Goal: Task Accomplishment & Management: Manage account settings

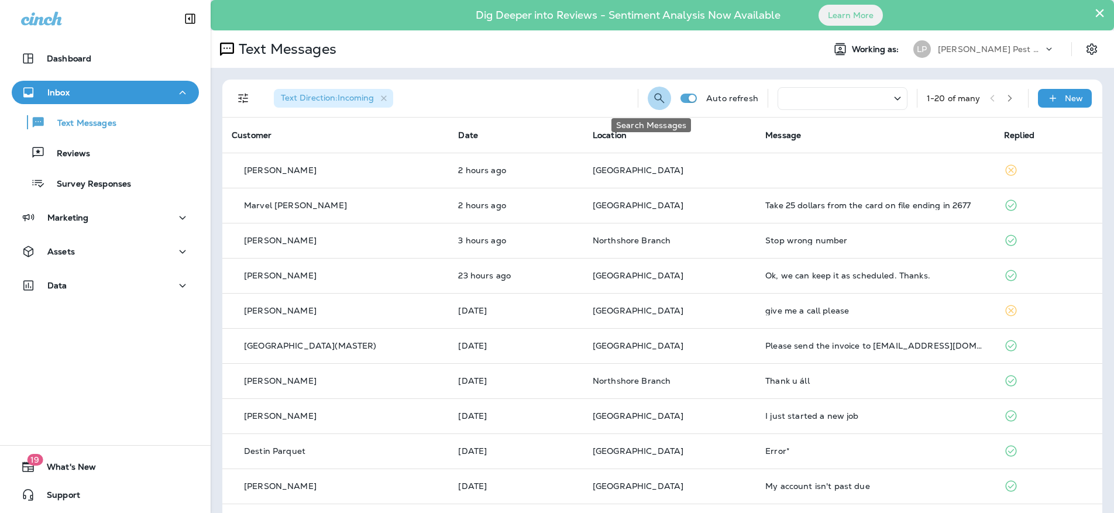
click at [652, 95] on icon "Search Messages" at bounding box center [659, 98] width 14 height 14
click at [604, 101] on input "text" at bounding box center [607, 97] width 104 height 31
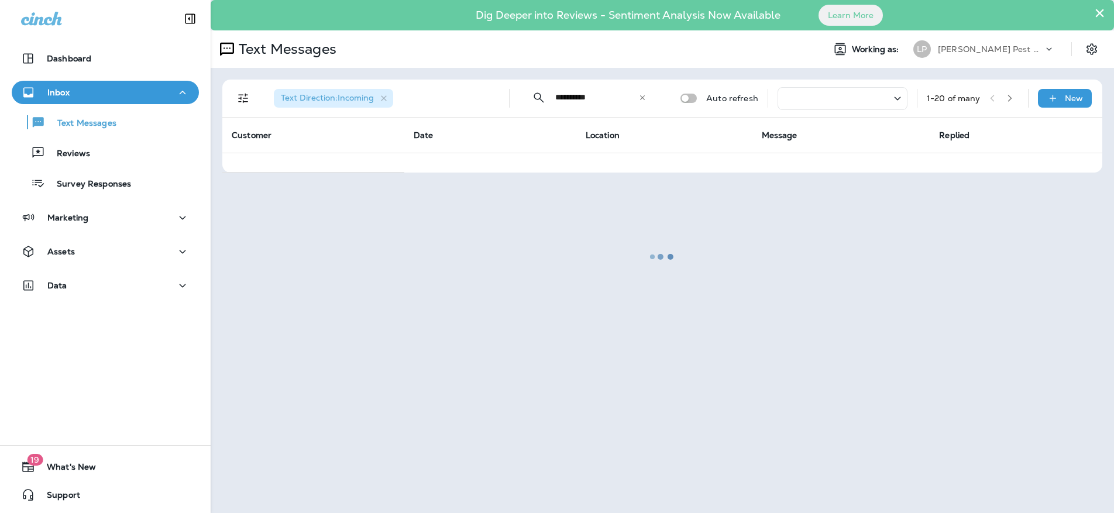
type input "**********"
drag, startPoint x: 574, startPoint y: 304, endPoint x: 559, endPoint y: 299, distance: 15.8
click at [574, 304] on div at bounding box center [662, 256] width 901 height 511
click at [125, 283] on div "Data" at bounding box center [105, 285] width 168 height 15
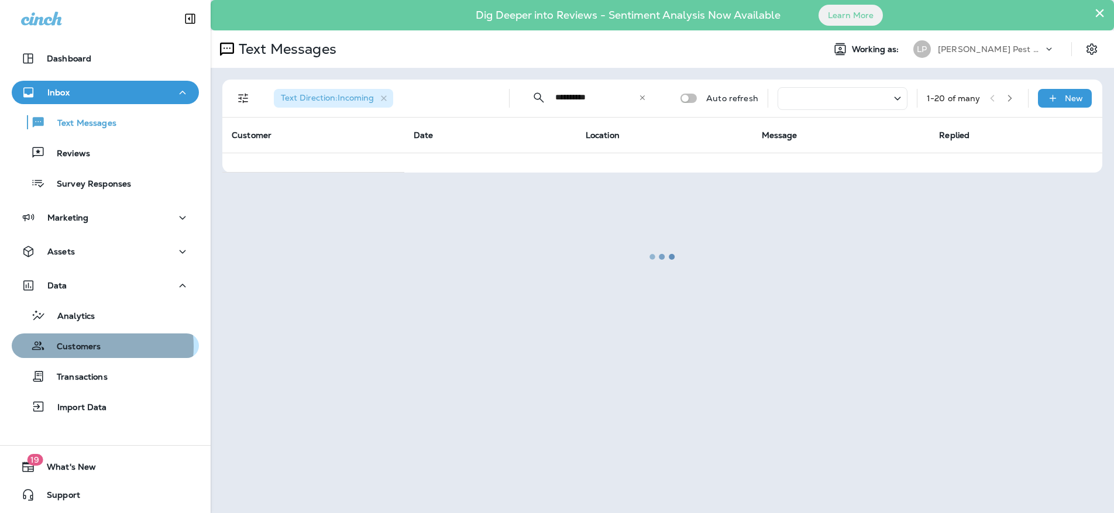
drag, startPoint x: 77, startPoint y: 346, endPoint x: 84, endPoint y: 343, distance: 7.1
click at [77, 346] on p "Customers" at bounding box center [73, 347] width 56 height 11
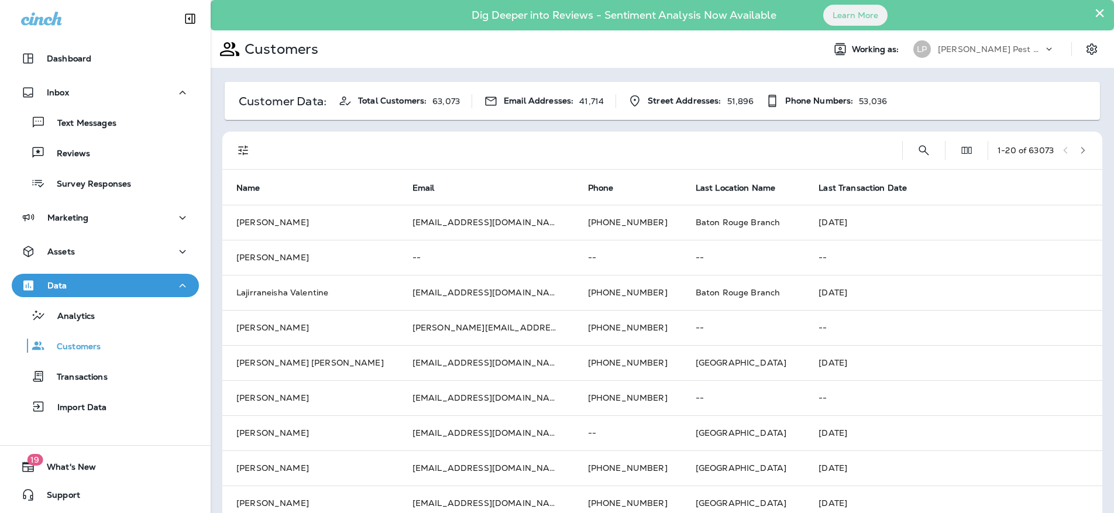
click at [371, 151] on div at bounding box center [578, 150] width 628 height 37
click at [917, 152] on icon "Search Customers" at bounding box center [924, 150] width 14 height 14
click at [821, 151] on input "text" at bounding box center [863, 149] width 122 height 31
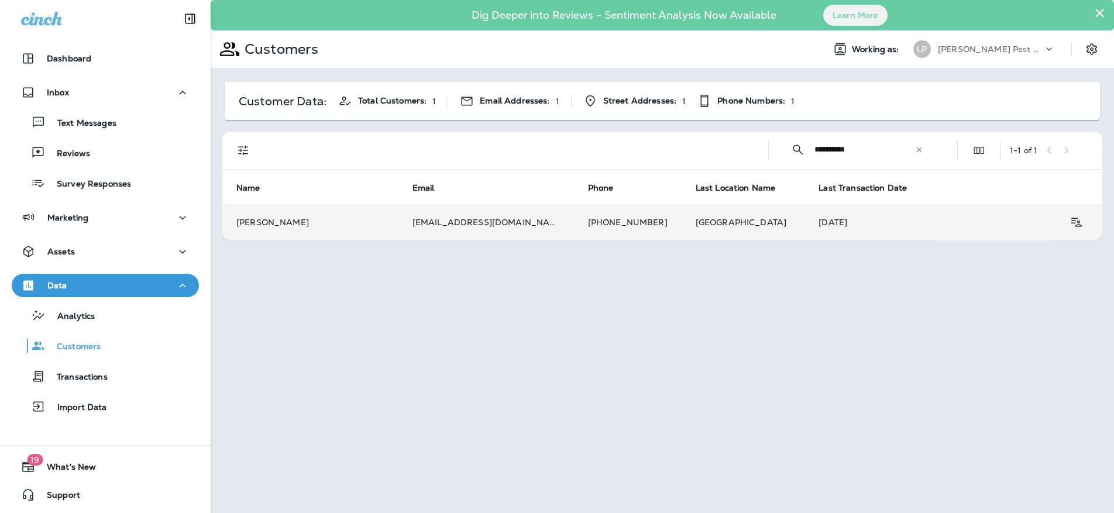
type input "**********"
click at [369, 216] on td "[PERSON_NAME]" at bounding box center [310, 222] width 176 height 35
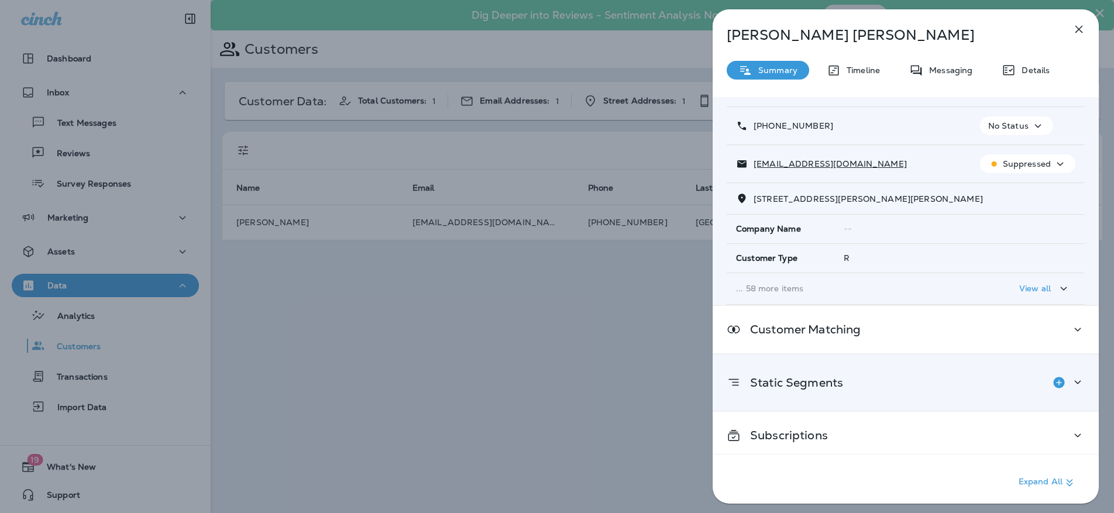
scroll to position [64, 0]
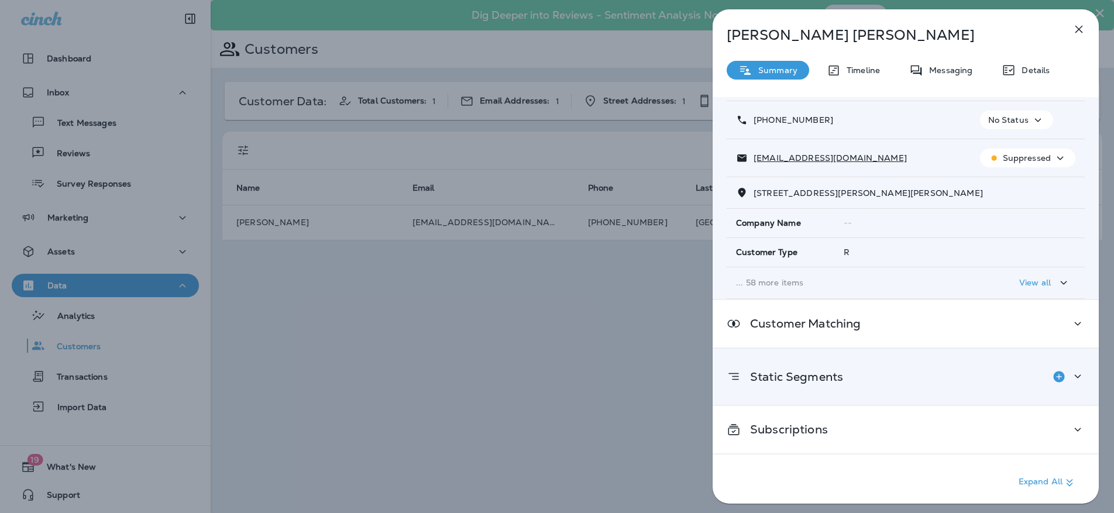
click at [1070, 371] on icon at bounding box center [1077, 376] width 14 height 15
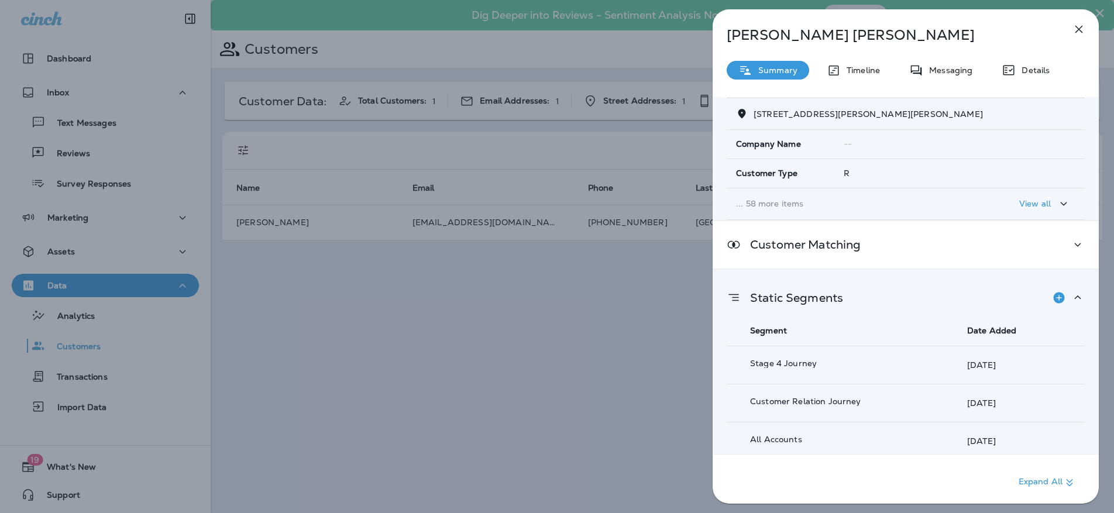
scroll to position [0, 0]
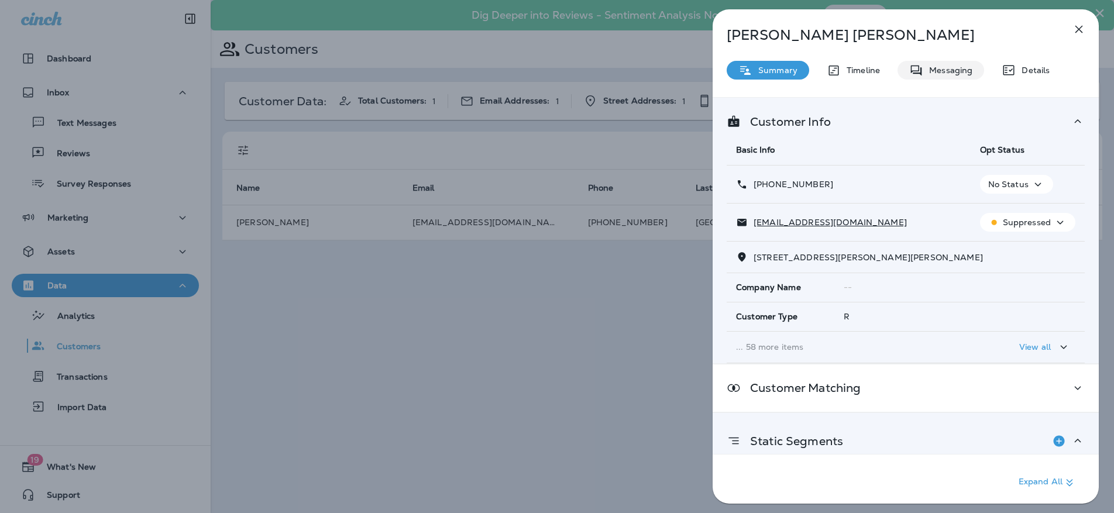
click at [930, 67] on p "Messaging" at bounding box center [947, 70] width 49 height 9
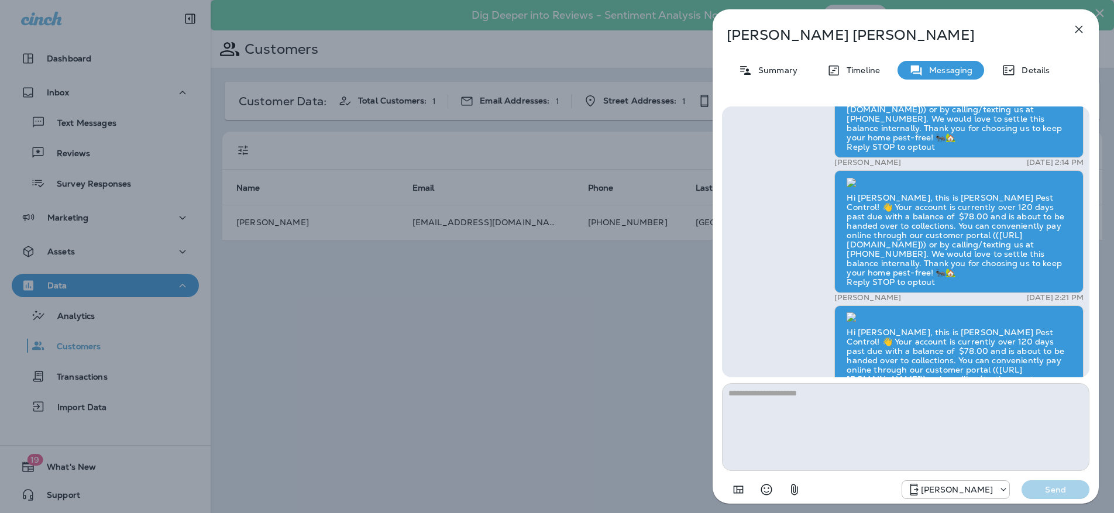
scroll to position [-1349, 0]
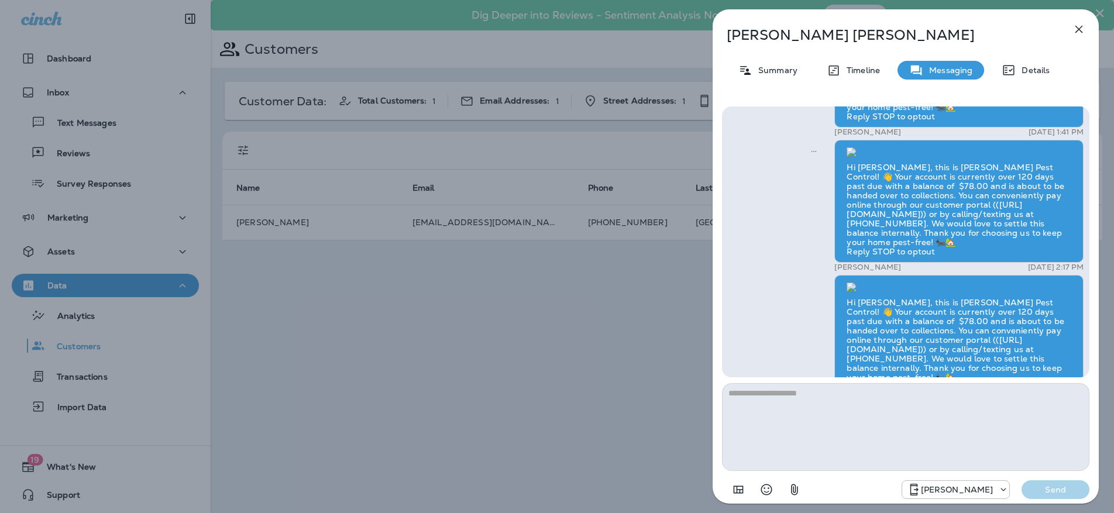
click at [1020, 66] on p "Details" at bounding box center [1032, 70] width 34 height 9
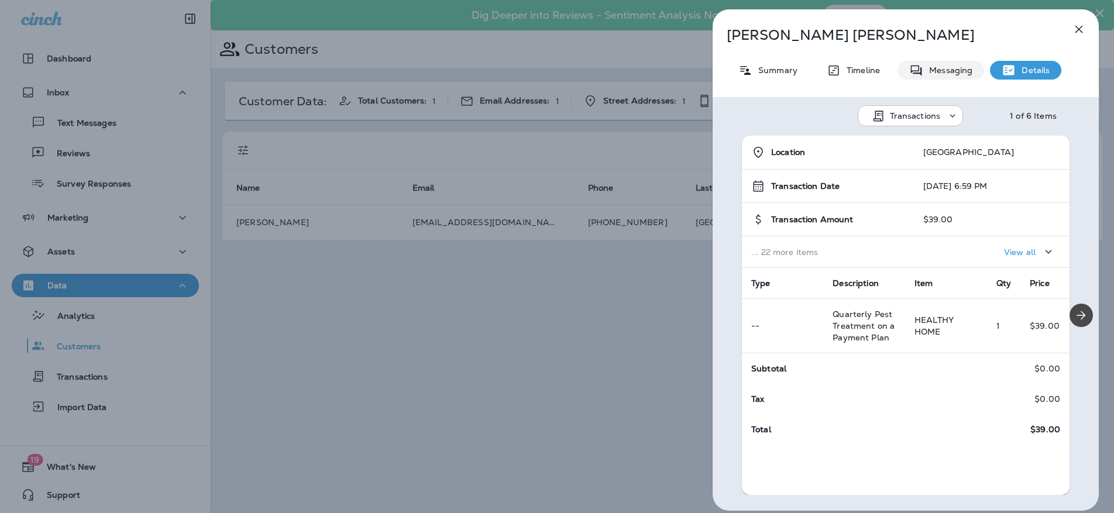
click at [938, 72] on p "Messaging" at bounding box center [947, 70] width 49 height 9
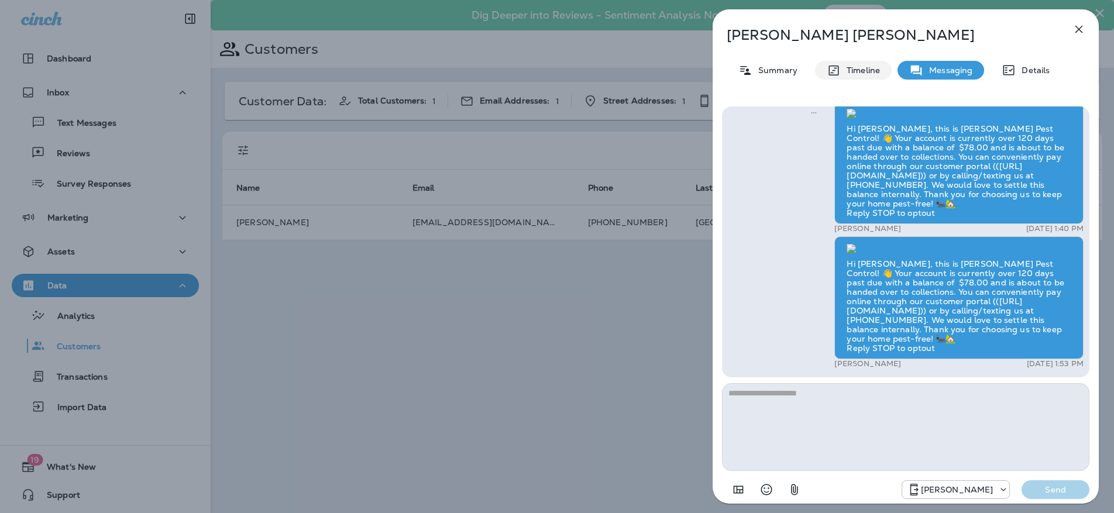
click at [860, 70] on p "Timeline" at bounding box center [860, 70] width 39 height 9
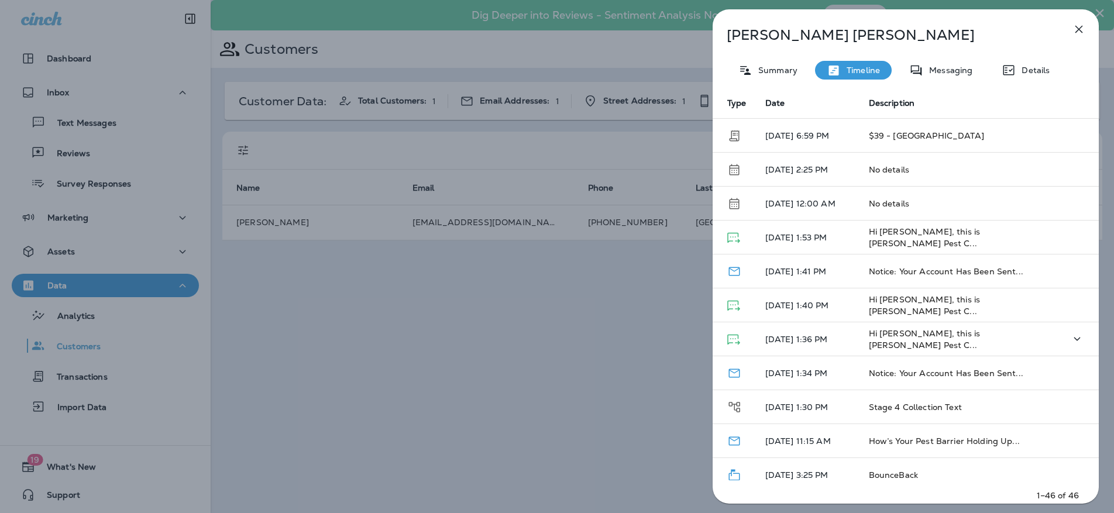
scroll to position [53, 0]
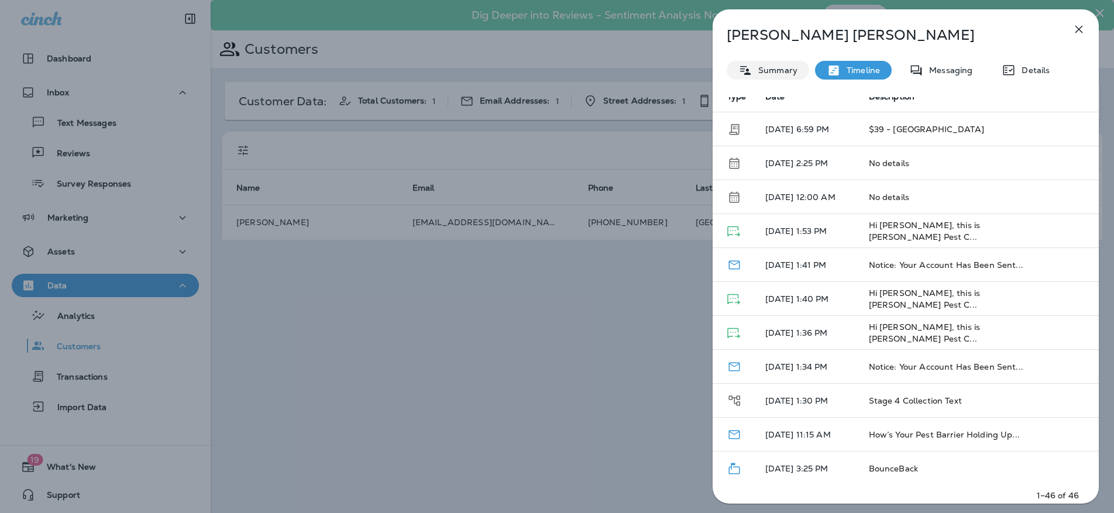
click at [782, 68] on p "Summary" at bounding box center [774, 70] width 45 height 9
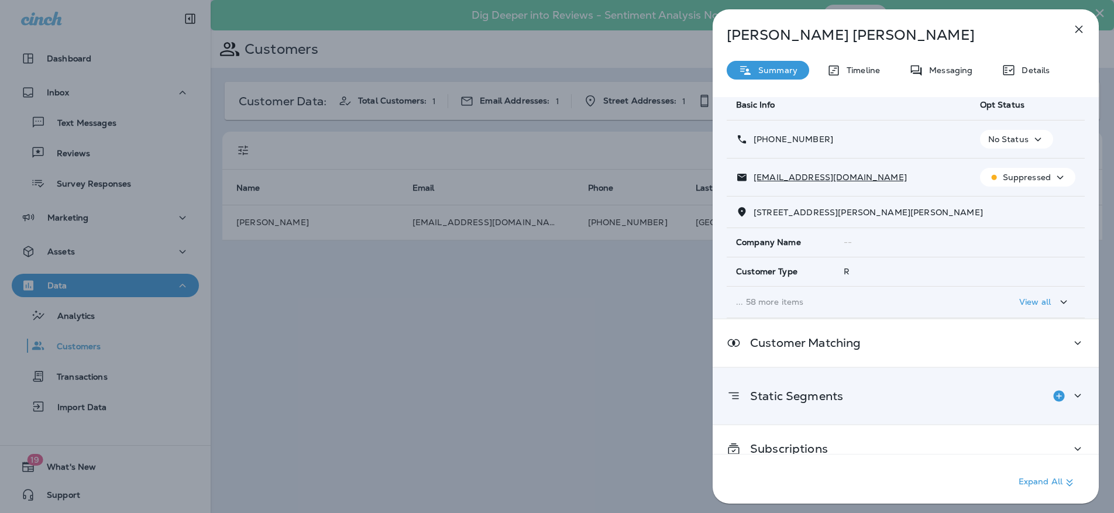
scroll to position [64, 0]
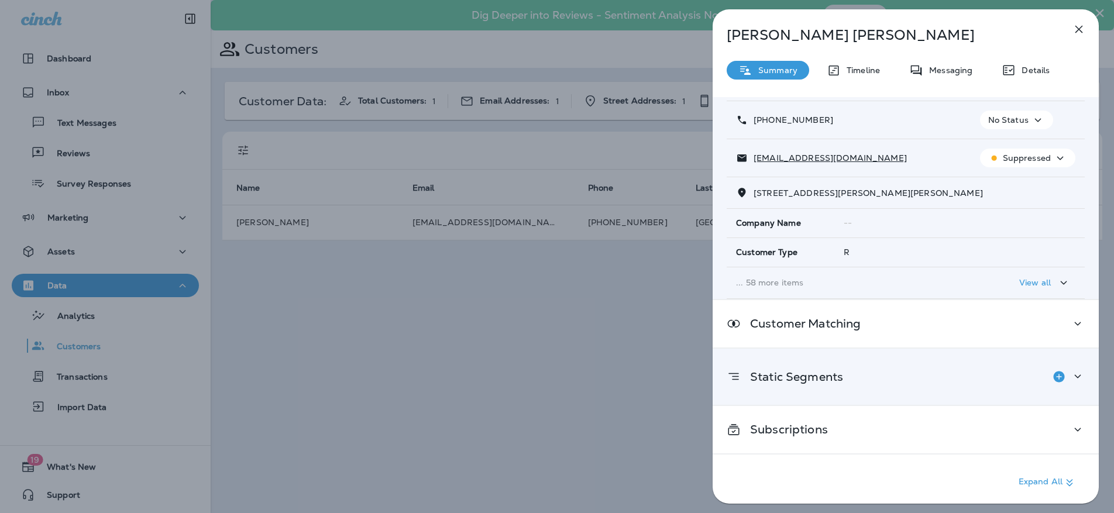
click at [1070, 373] on icon at bounding box center [1077, 376] width 14 height 15
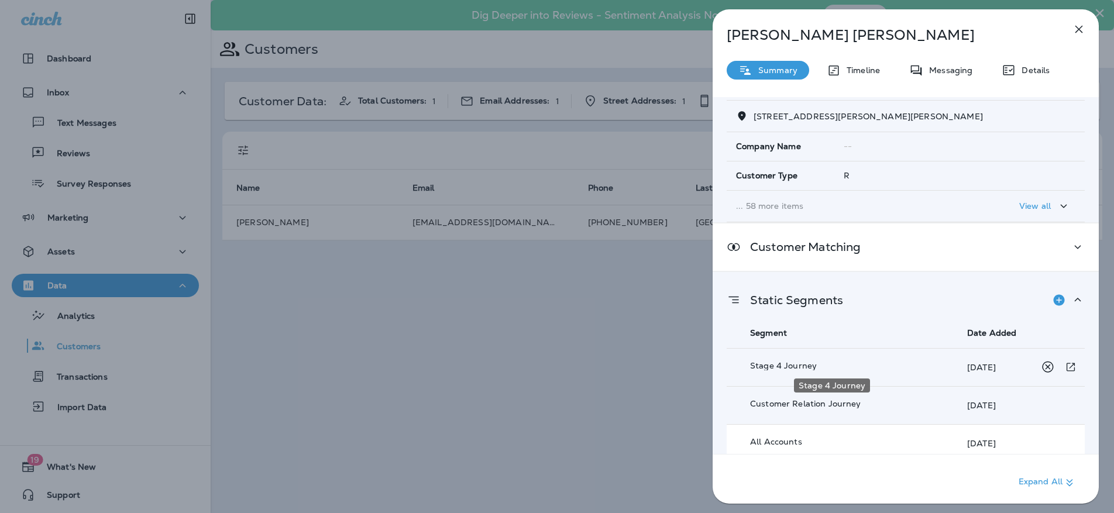
scroll to position [237, 0]
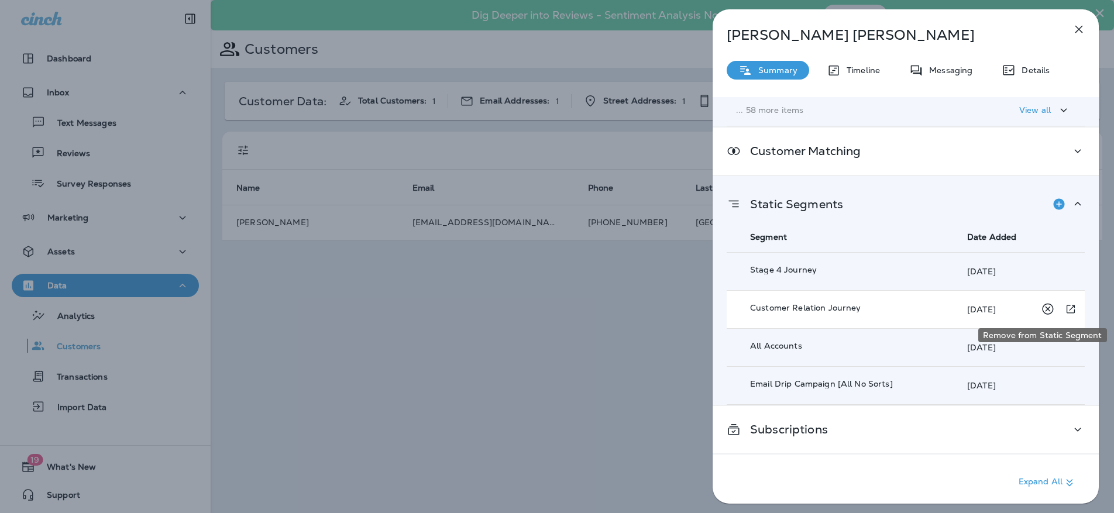
click at [1042, 309] on icon "Remove from Static Segment" at bounding box center [1047, 309] width 15 height 15
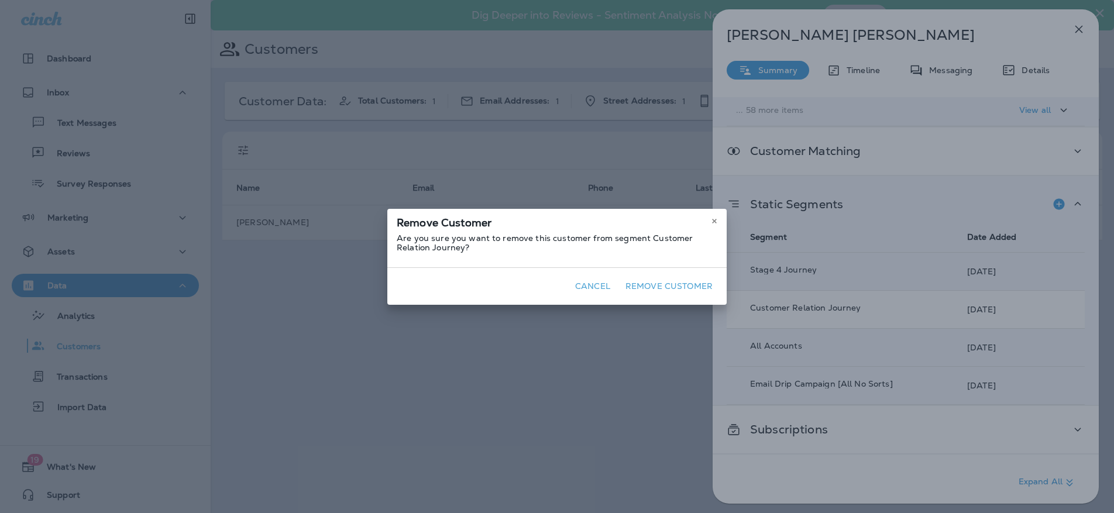
drag, startPoint x: 655, startPoint y: 284, endPoint x: 667, endPoint y: 288, distance: 12.9
click at [656, 285] on button "Remove Customer" at bounding box center [669, 286] width 97 height 18
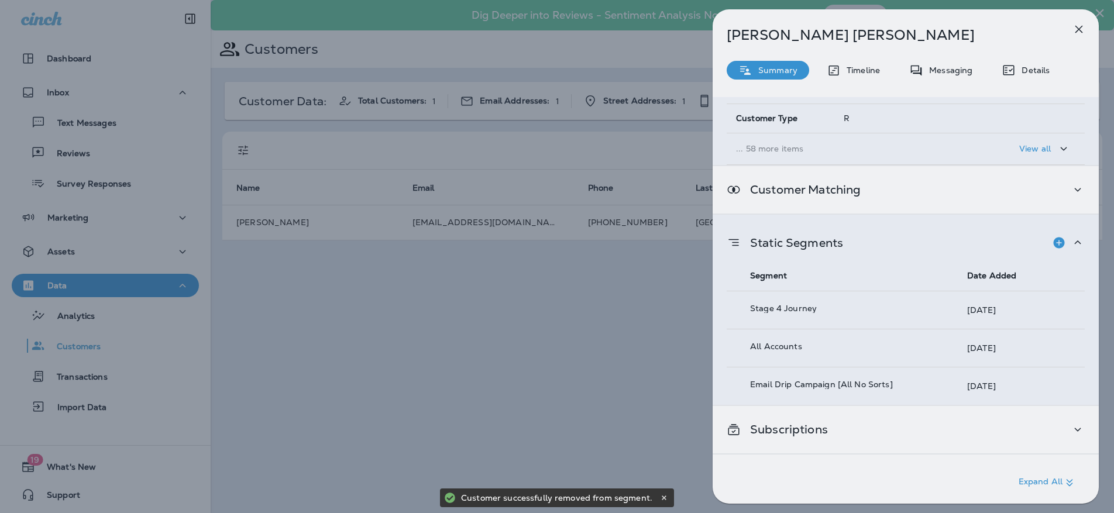
scroll to position [198, 0]
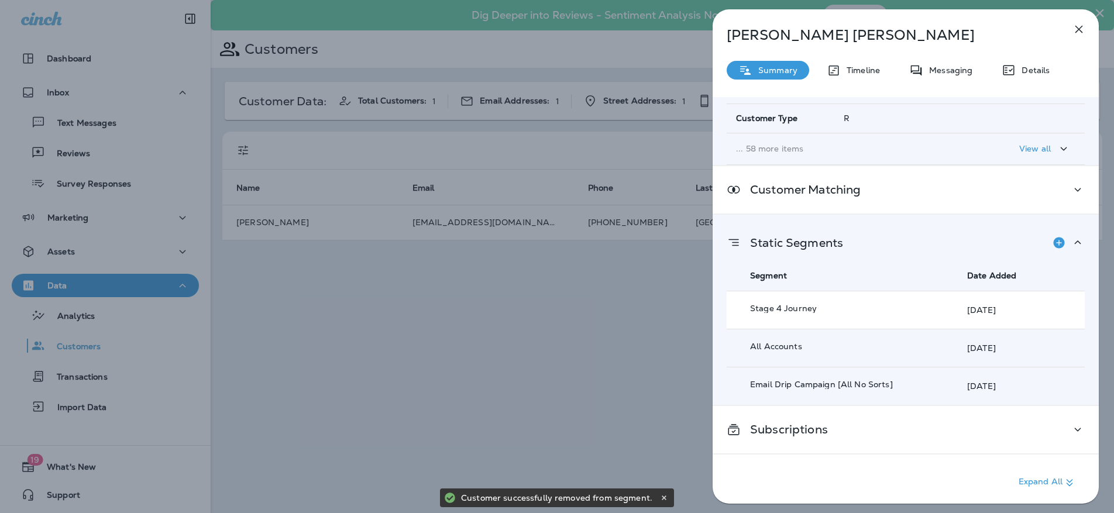
click at [1042, 308] on div "[DATE]" at bounding box center [1023, 309] width 113 height 23
click at [1042, 308] on icon "Remove from Static Segment" at bounding box center [1047, 309] width 11 height 11
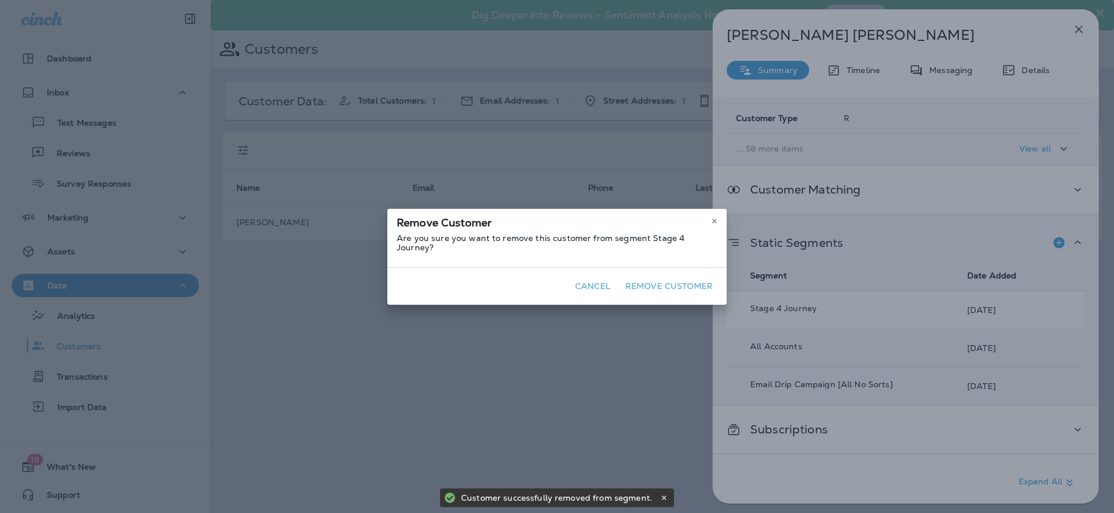
click at [688, 285] on button "Remove Customer" at bounding box center [669, 286] width 97 height 18
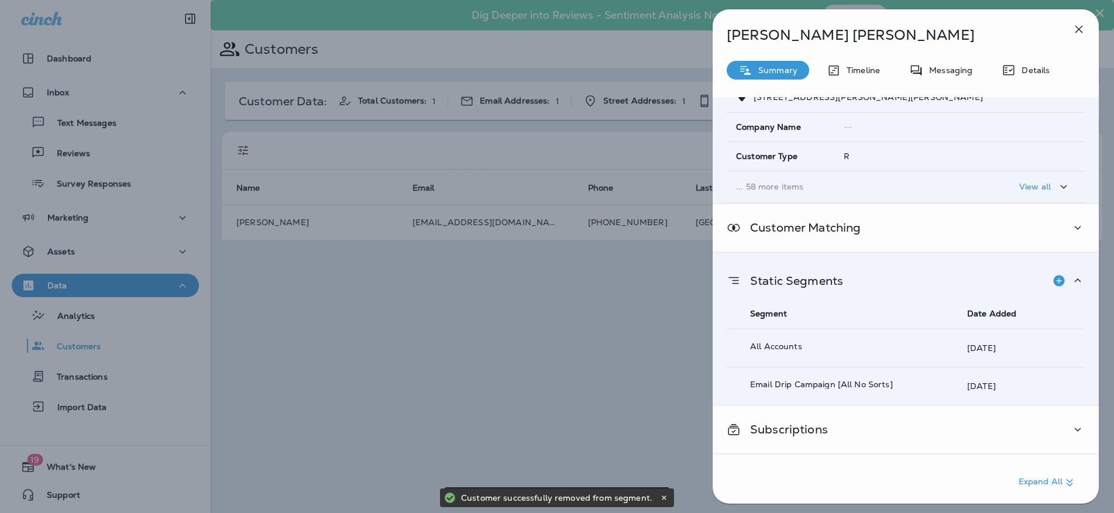
scroll to position [160, 0]
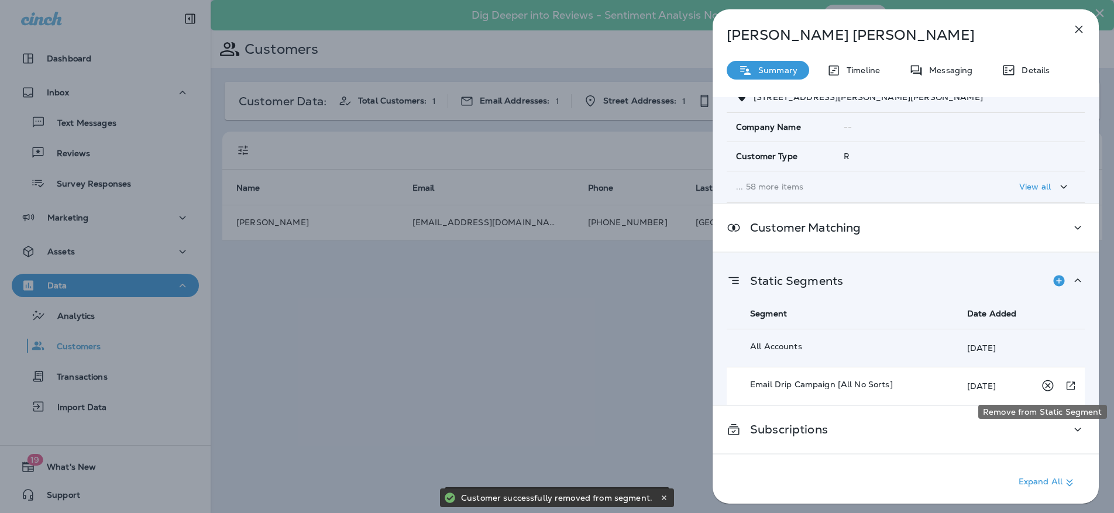
click at [1040, 385] on icon "Remove from Static Segment" at bounding box center [1047, 385] width 15 height 15
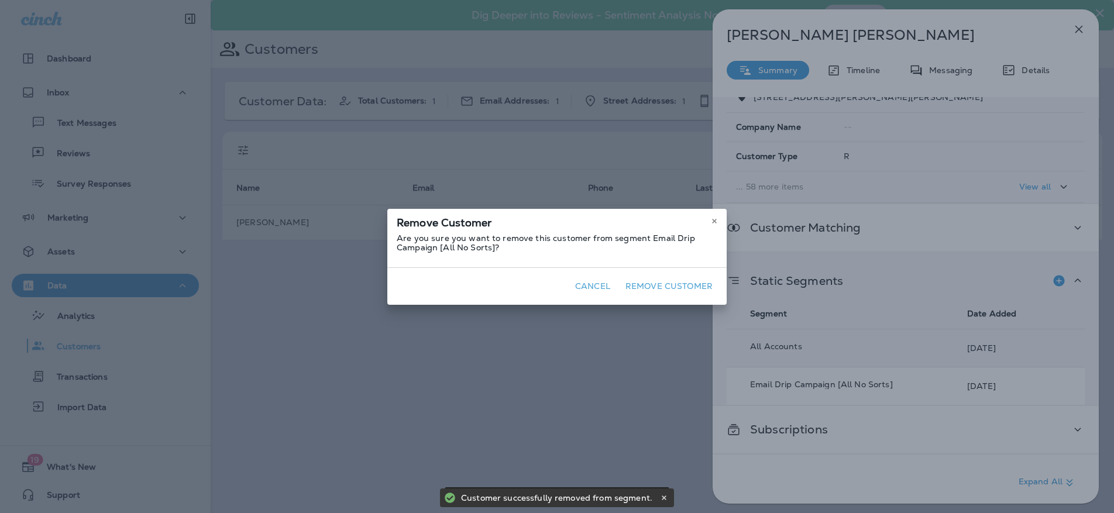
click at [663, 287] on button "Remove Customer" at bounding box center [669, 286] width 97 height 18
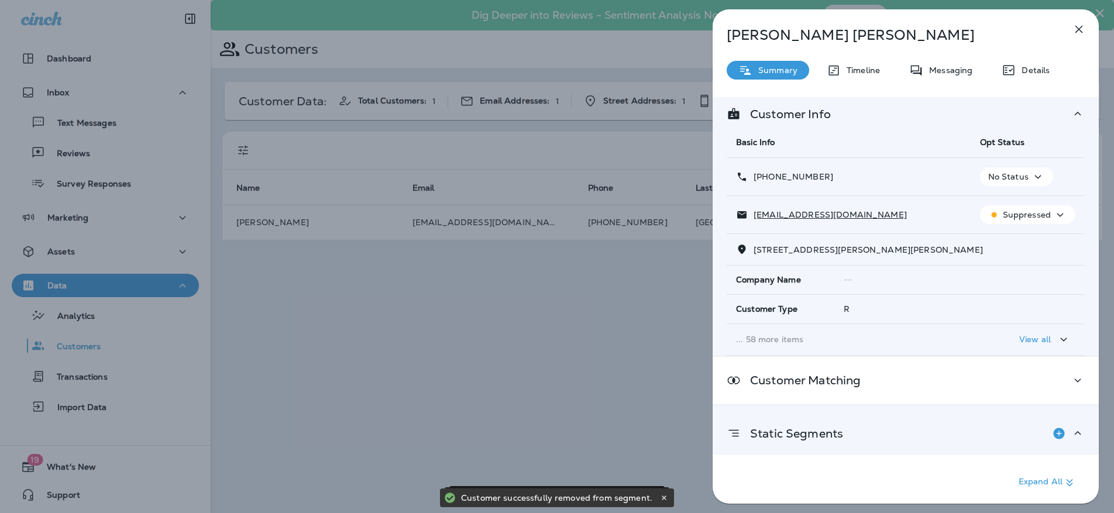
scroll to position [0, 0]
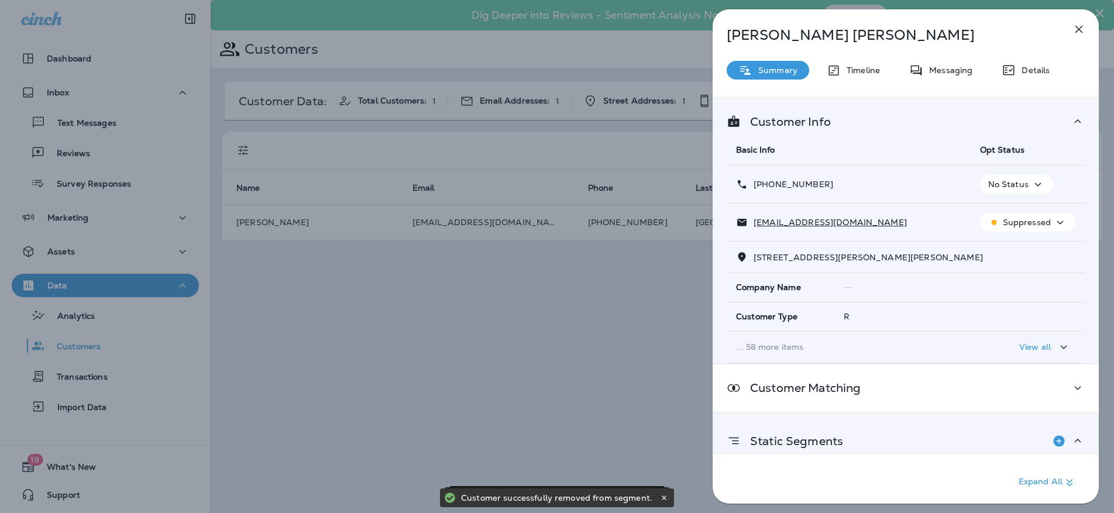
click at [985, 173] on td "No Status" at bounding box center [1027, 185] width 114 height 38
drag, startPoint x: 995, startPoint y: 183, endPoint x: 1001, endPoint y: 191, distance: 9.6
click at [996, 183] on p "No Status" at bounding box center [1008, 184] width 40 height 9
click at [1003, 214] on p "Opt out" at bounding box center [1007, 212] width 32 height 9
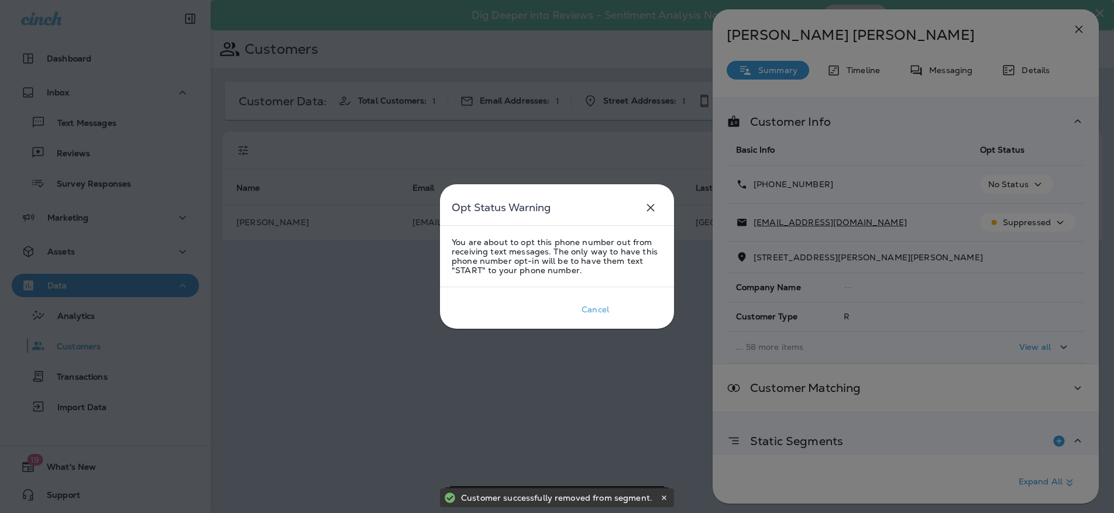
click at [649, 306] on div "Confirm" at bounding box center [639, 309] width 32 height 9
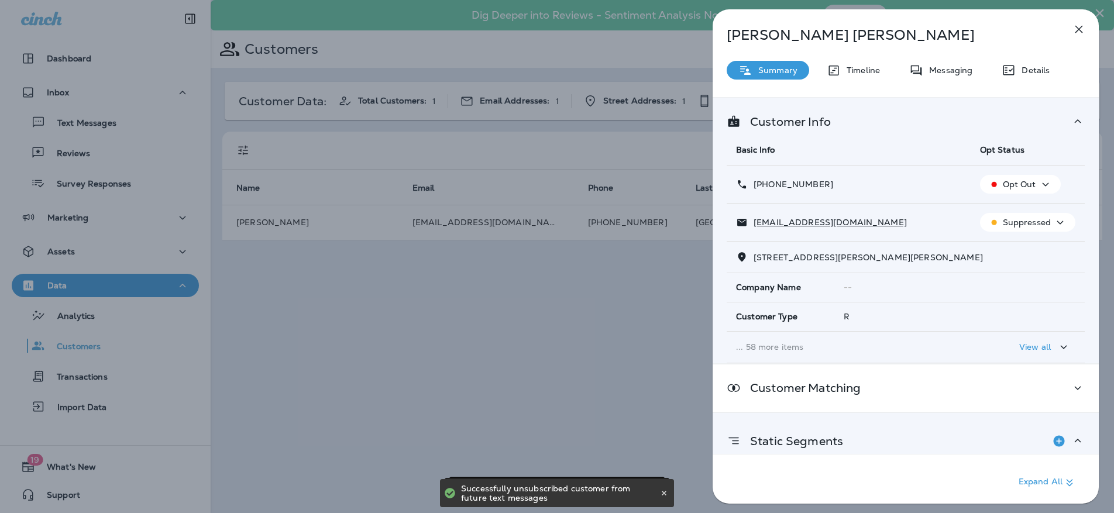
click at [1025, 221] on p "Suppressed" at bounding box center [1027, 222] width 48 height 9
click at [1012, 252] on p "Unsubscribe" at bounding box center [1028, 250] width 51 height 9
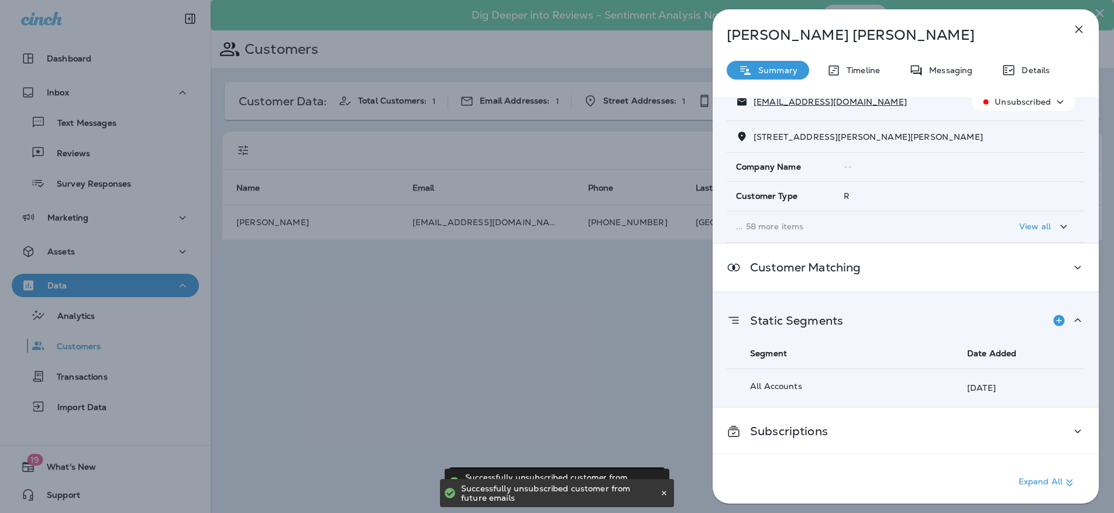
scroll to position [122, 0]
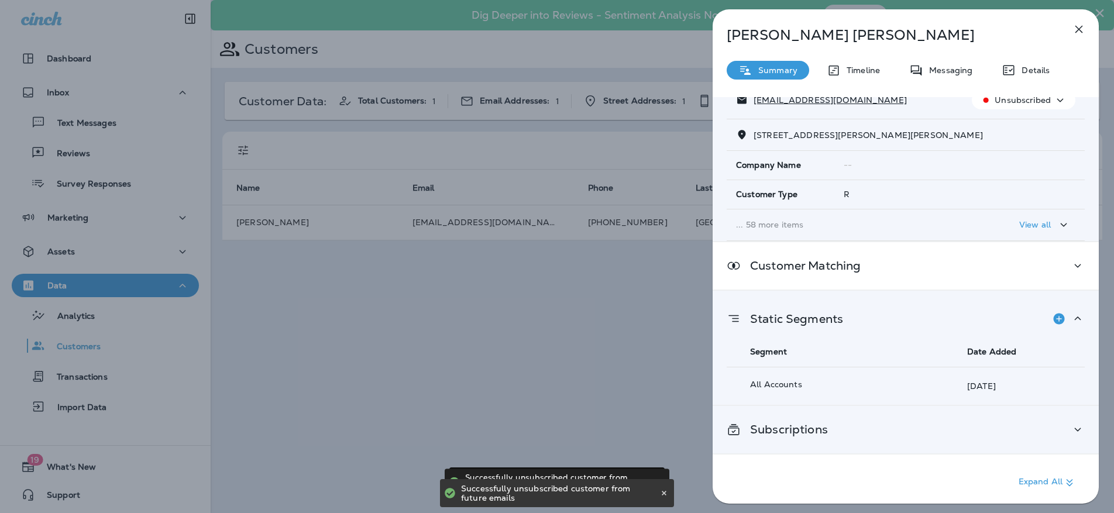
click at [901, 435] on div "Subscriptions" at bounding box center [906, 429] width 358 height 15
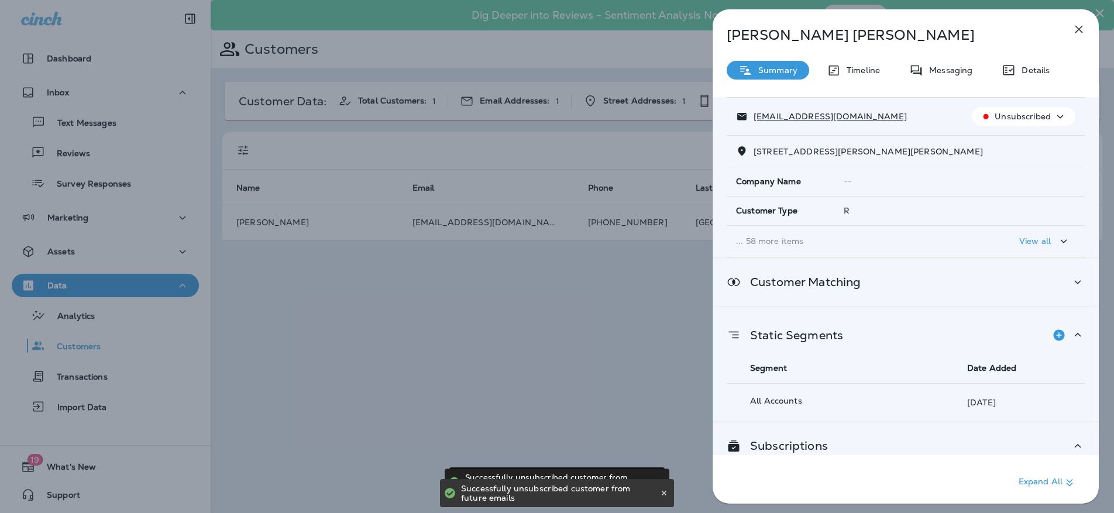
scroll to position [0, 0]
